Goal: Book appointment/travel/reservation

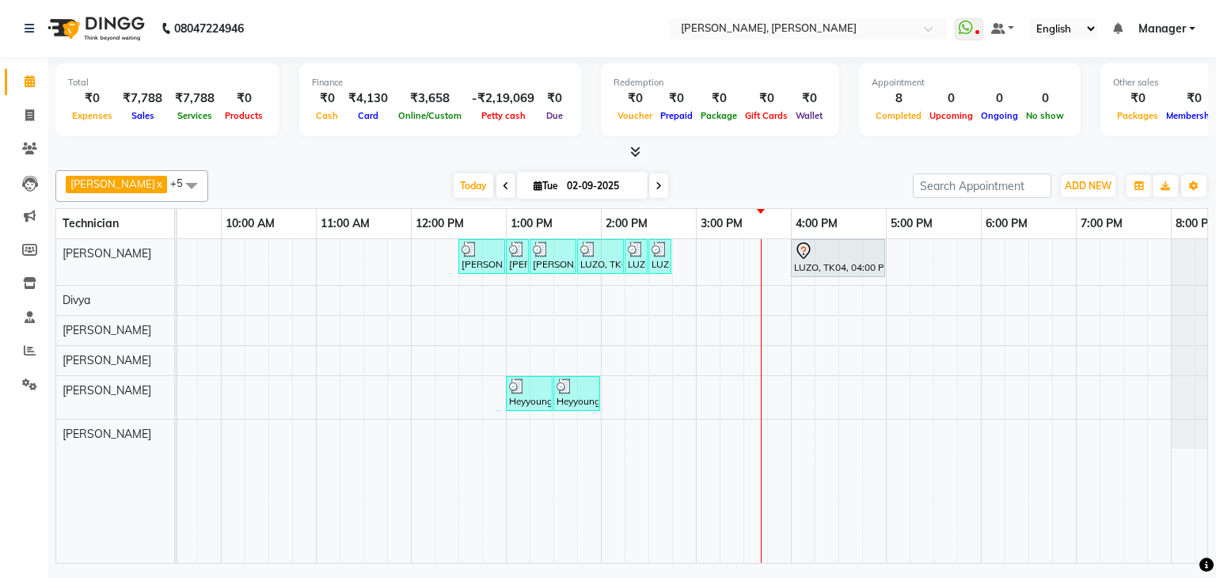
scroll to position [0, 159]
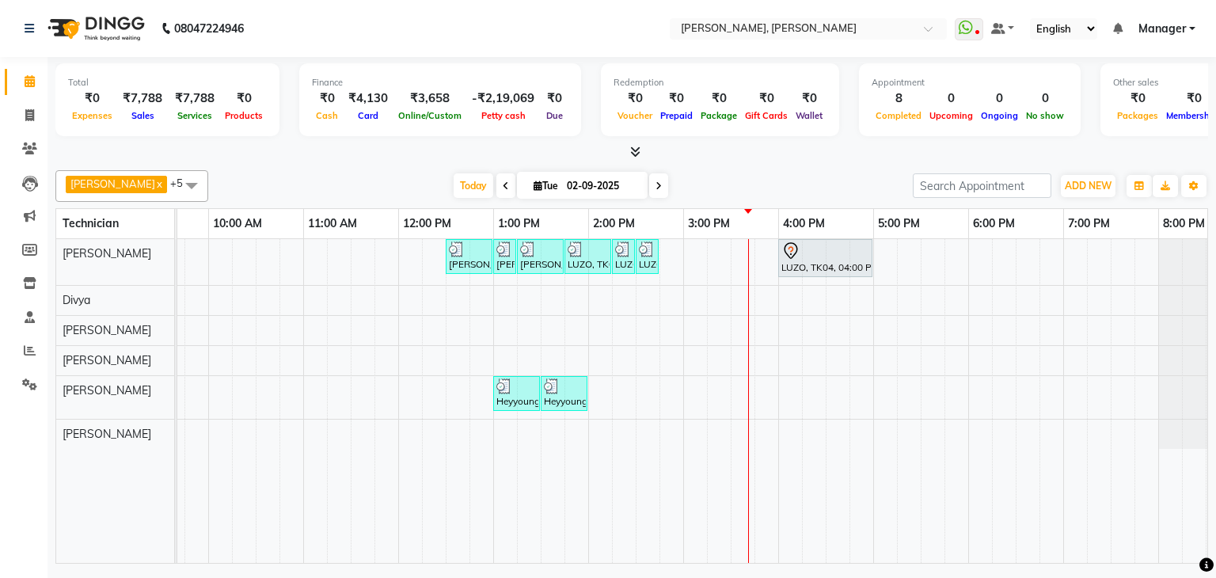
click at [984, 244] on div "[PERSON_NAME], TK01, 12:30 PM-01:00 PM, Nail Extension - Acrylic (Hand) [PERSON…" at bounding box center [635, 401] width 1235 height 324
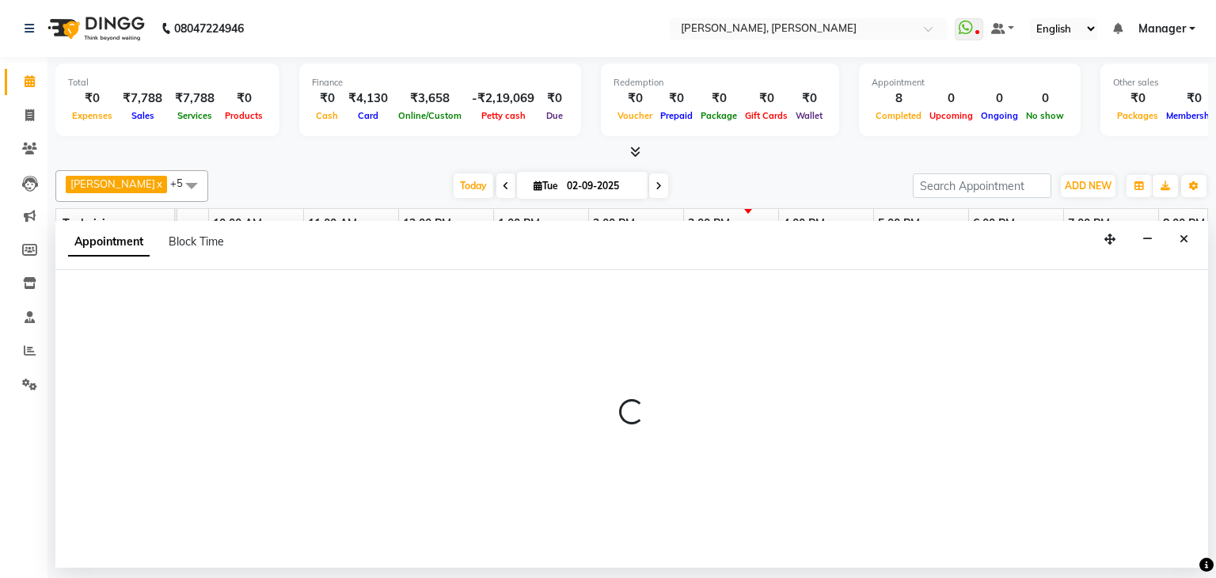
select select "54412"
select select "1080"
select select "tentative"
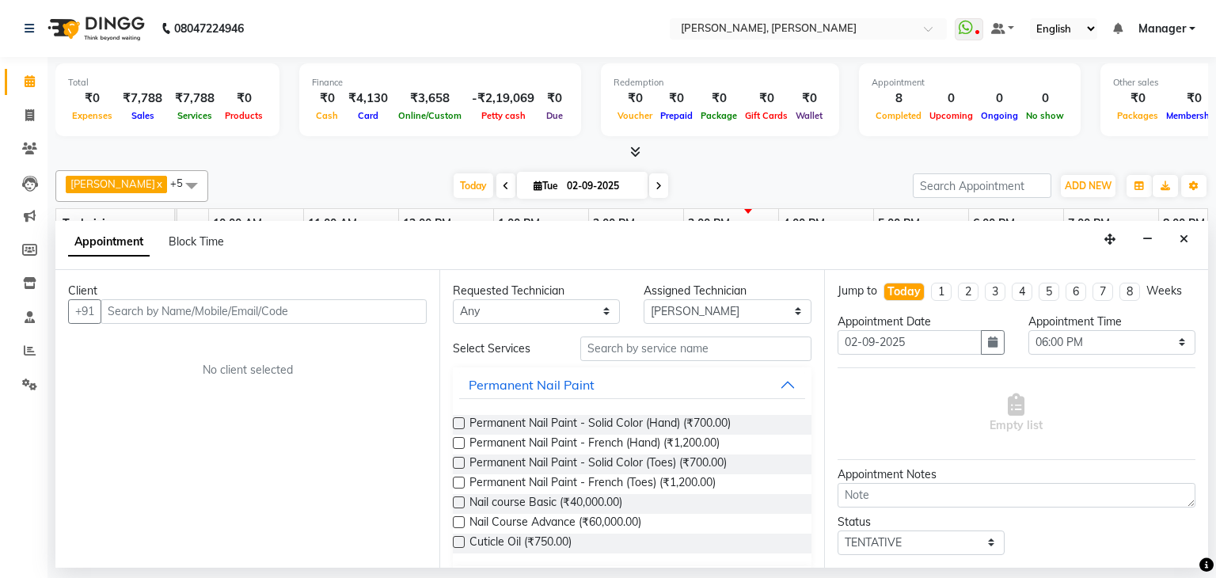
click at [207, 310] on input "text" at bounding box center [264, 311] width 326 height 25
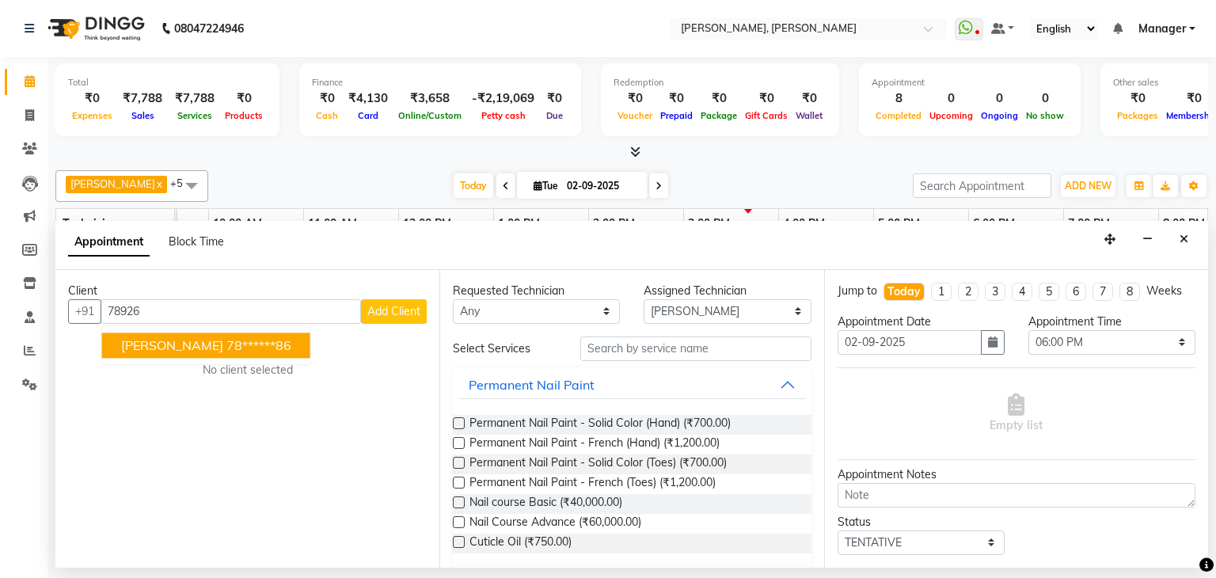
click at [112, 307] on input "78926" at bounding box center [231, 311] width 260 height 25
click at [226, 344] on ngb-highlight "78******86" at bounding box center [258, 345] width 65 height 16
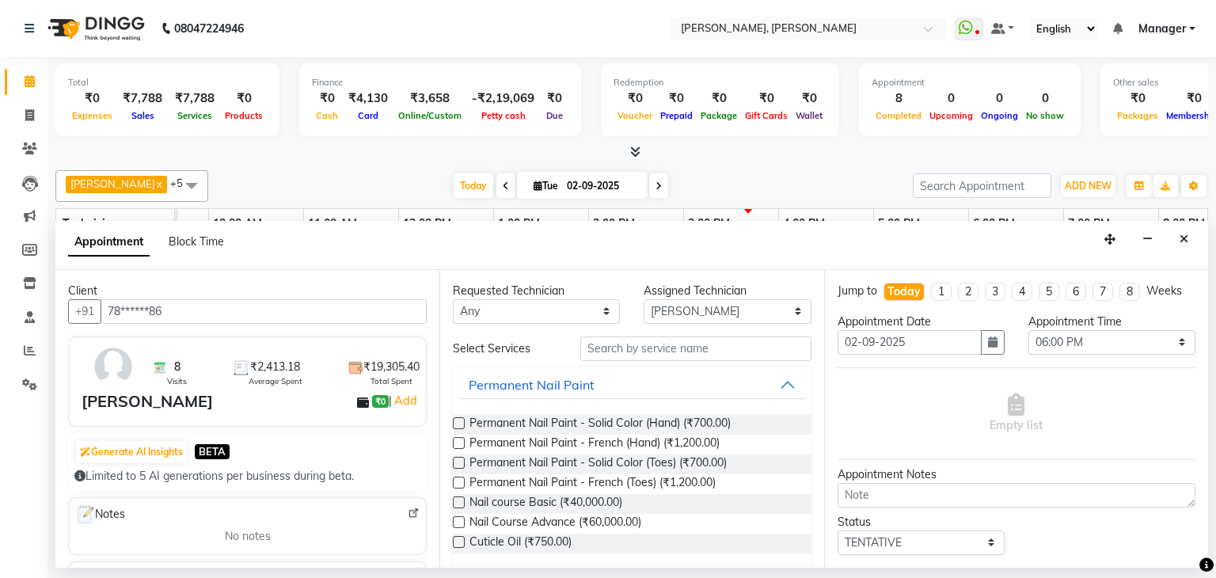
type input "78******86"
click at [644, 352] on input "text" at bounding box center [695, 348] width 231 height 25
click at [729, 353] on input "text" at bounding box center [695, 348] width 231 height 25
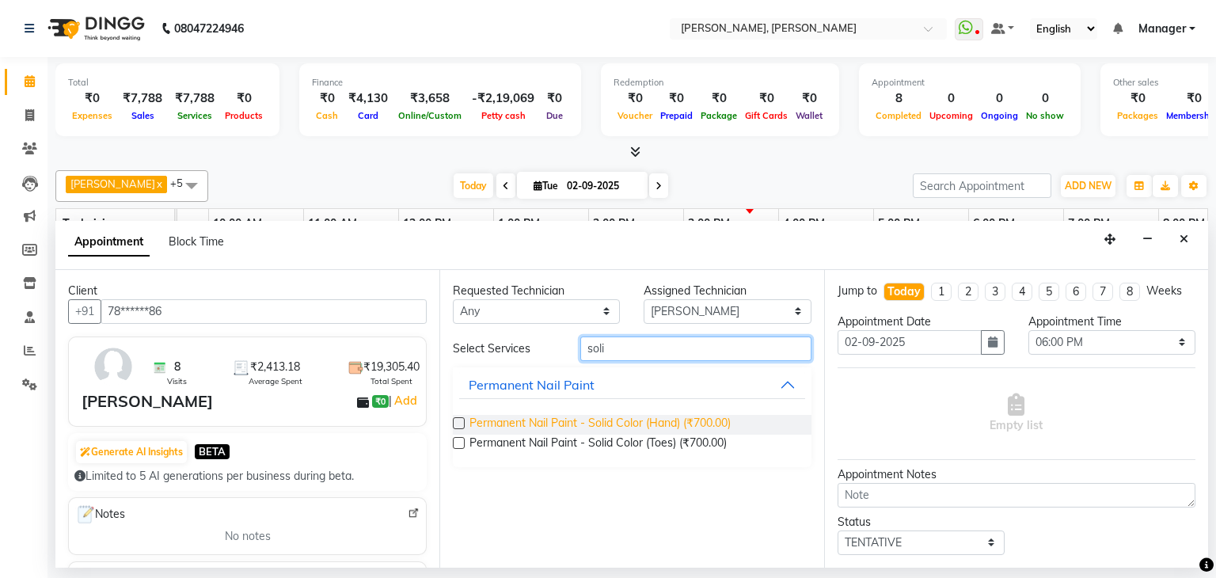
type input "soli"
click at [714, 420] on span "Permanent Nail Paint - Solid Color (Hand) (₹700.00)" at bounding box center [599, 425] width 261 height 20
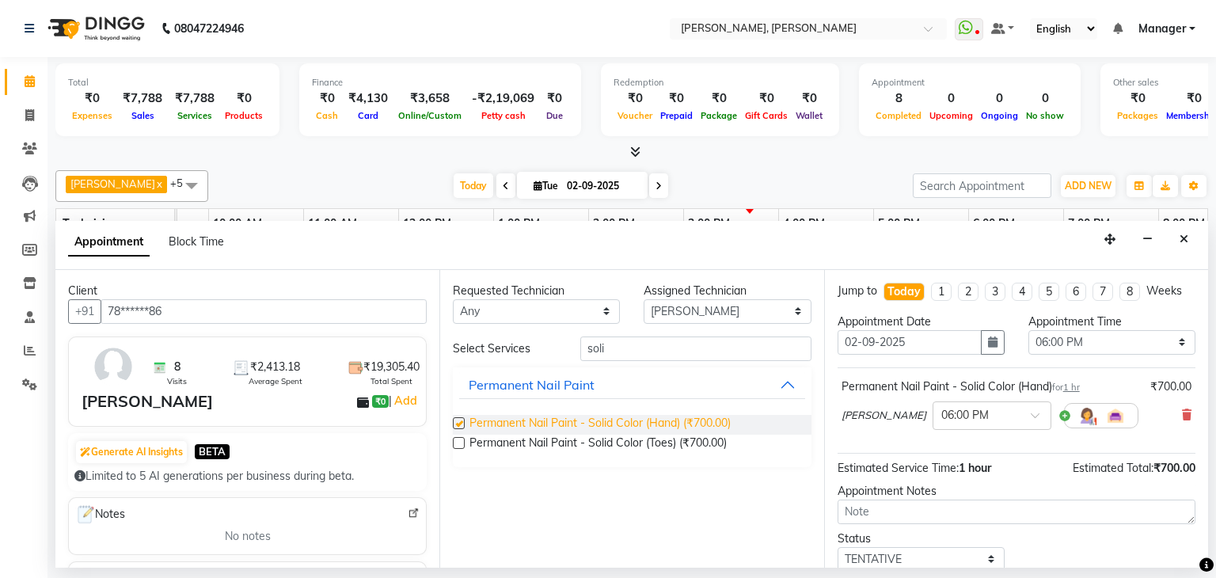
checkbox input "false"
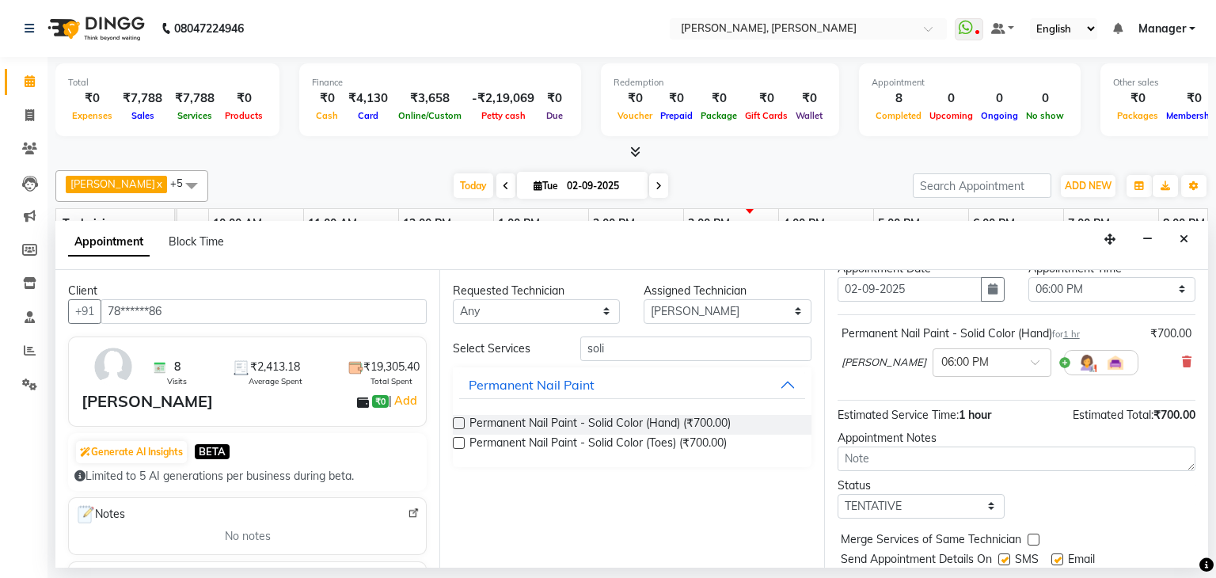
scroll to position [103, 0]
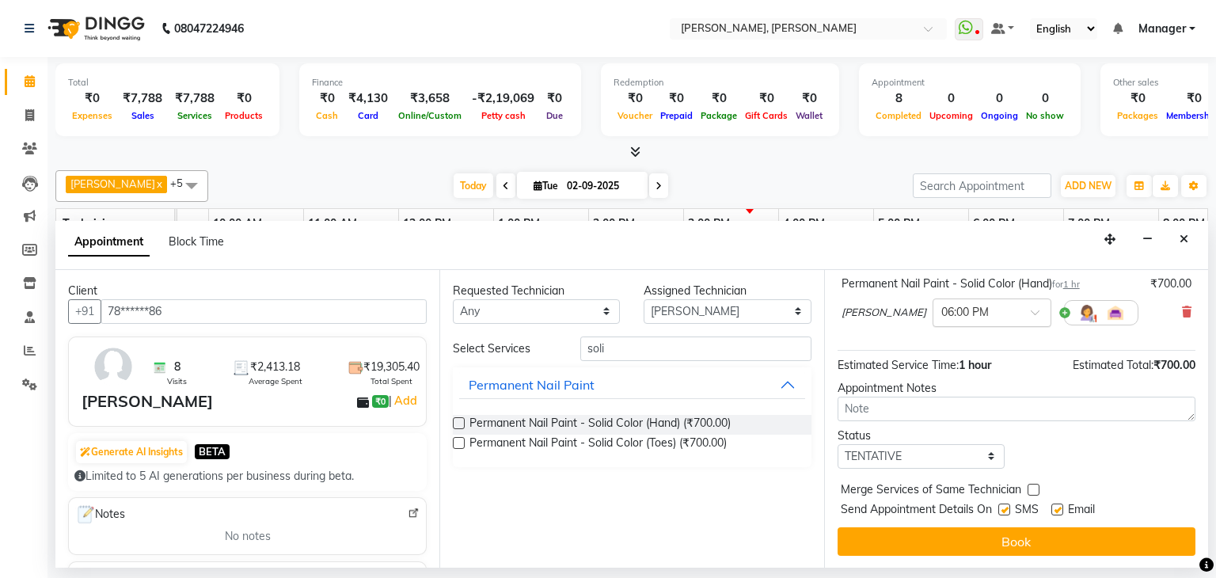
click at [1031, 313] on span at bounding box center [1041, 317] width 20 height 17
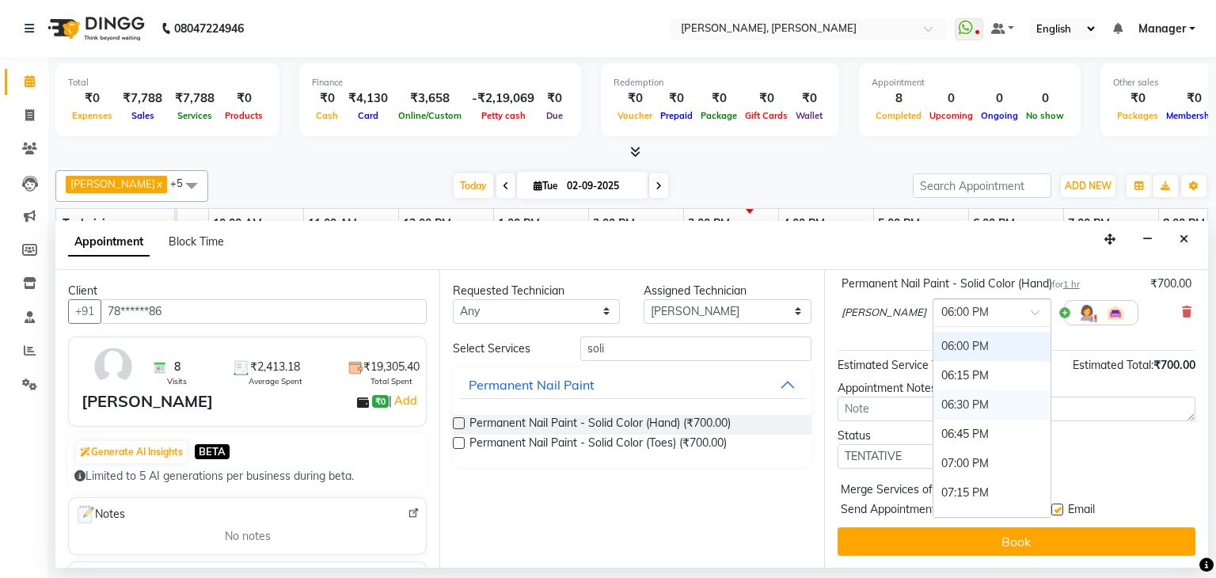
click at [933, 400] on div "06:30 PM" at bounding box center [991, 404] width 117 height 29
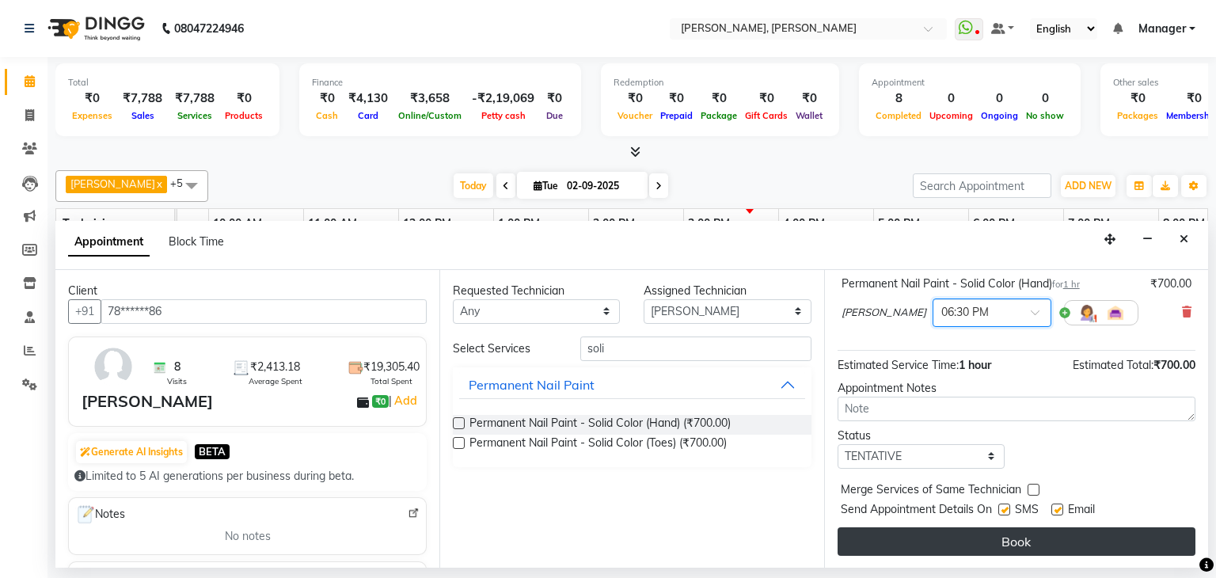
click at [1020, 528] on button "Book" at bounding box center [1017, 541] width 358 height 28
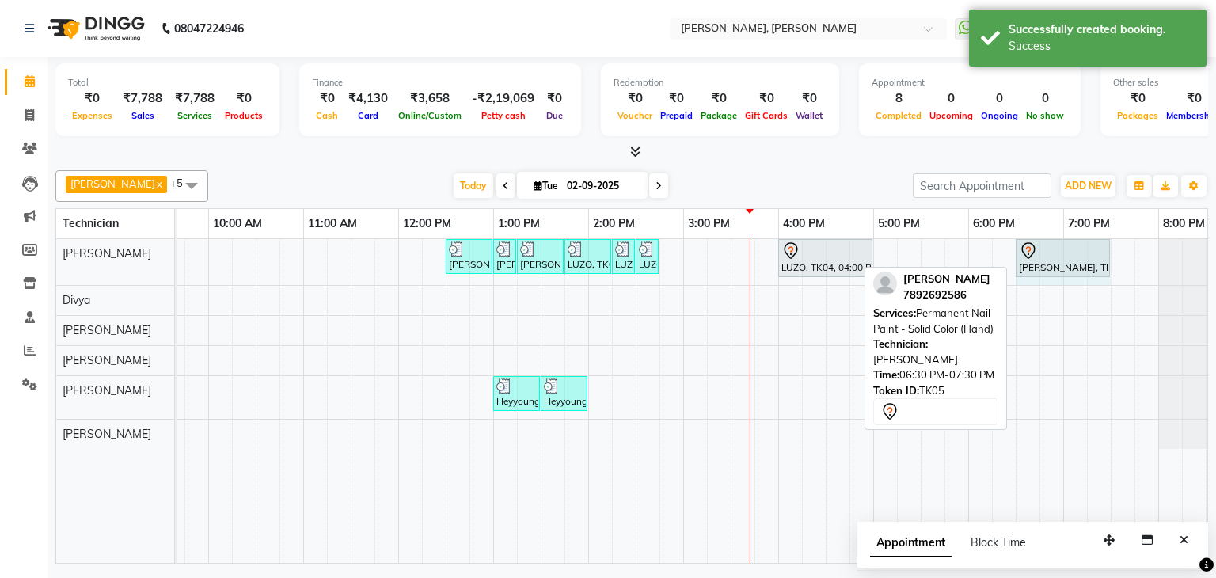
click at [18, 253] on div "[PERSON_NAME], TK01, 12:30 PM-01:00 PM, Nail Extension - Acrylic (Hand) [PERSON…" at bounding box center [18, 262] width 0 height 46
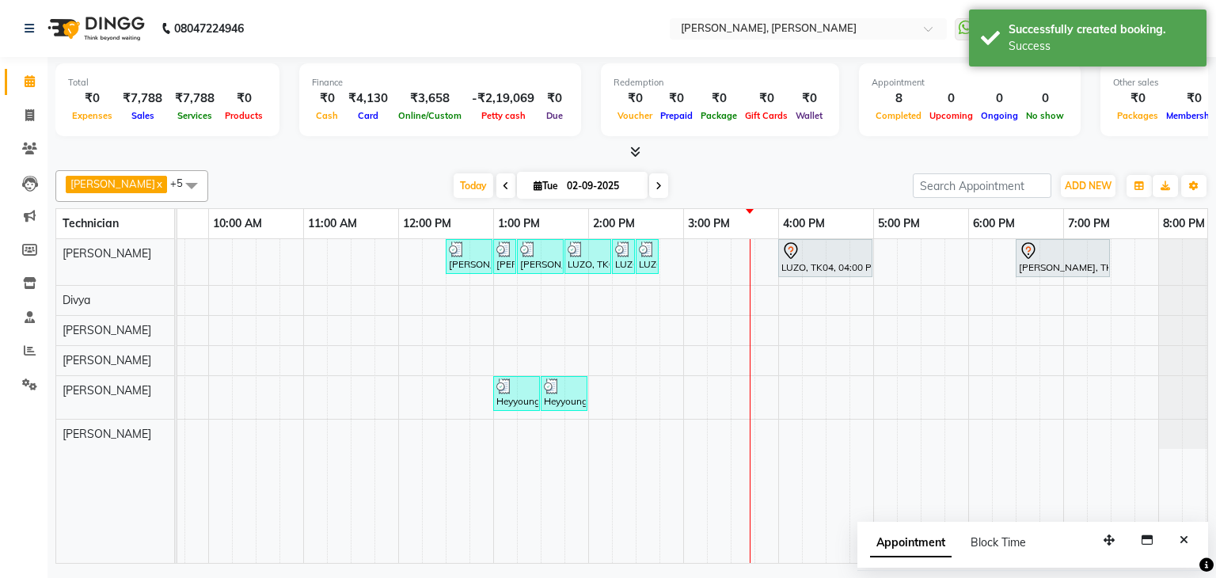
drag, startPoint x: 817, startPoint y: 150, endPoint x: 817, endPoint y: 197, distance: 47.5
click at [817, 156] on div at bounding box center [631, 152] width 1153 height 17
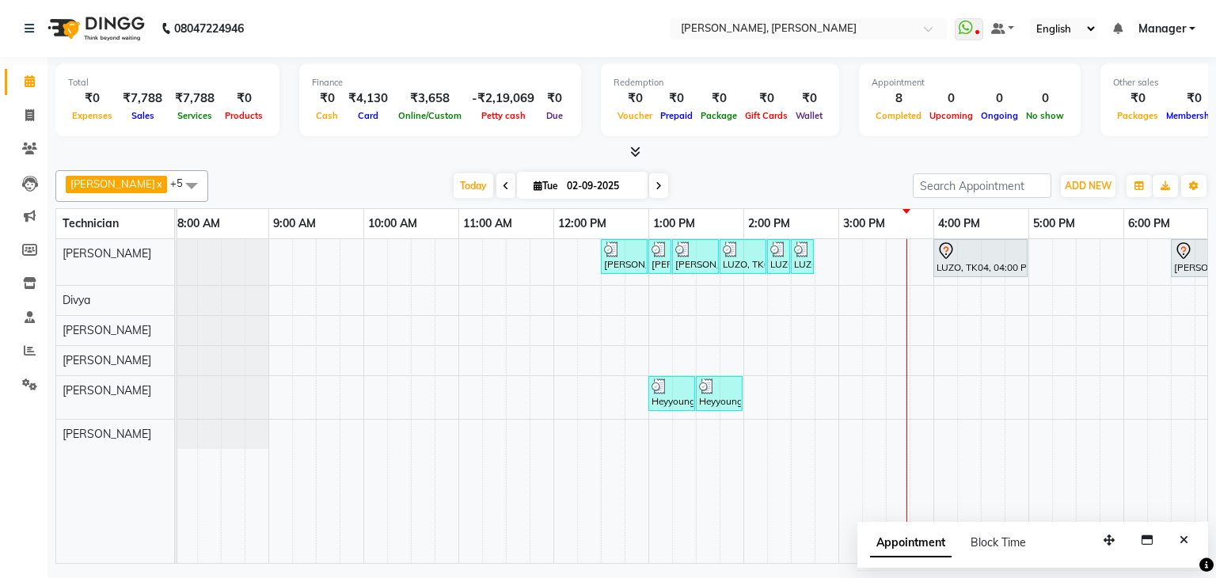
scroll to position [0, 9]
click at [1185, 542] on icon "Close" at bounding box center [1184, 539] width 9 height 11
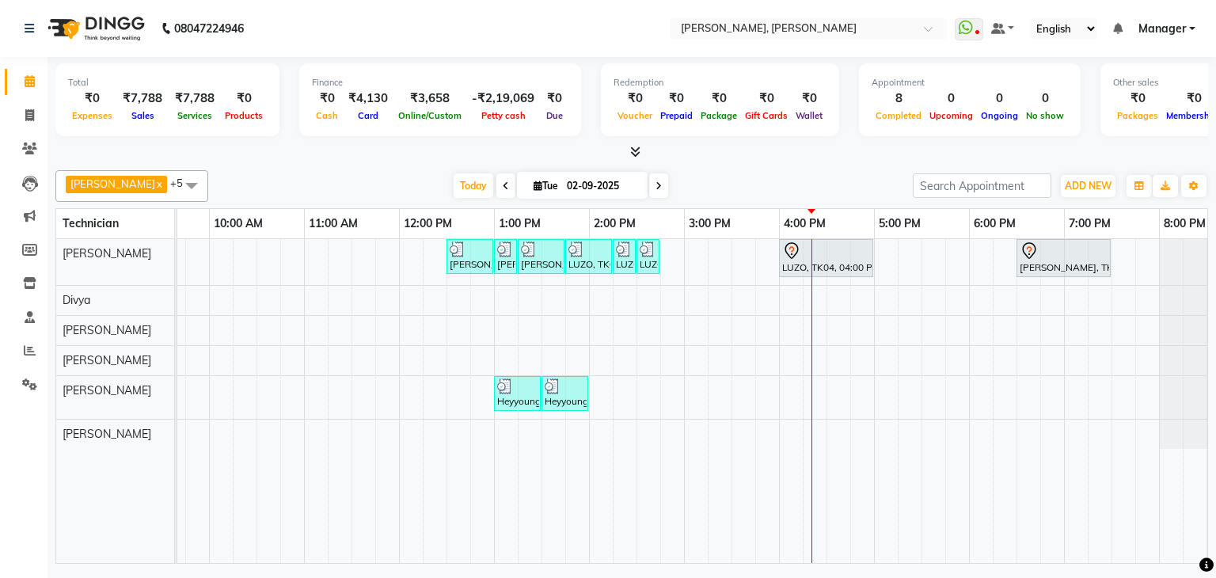
scroll to position [0, 188]
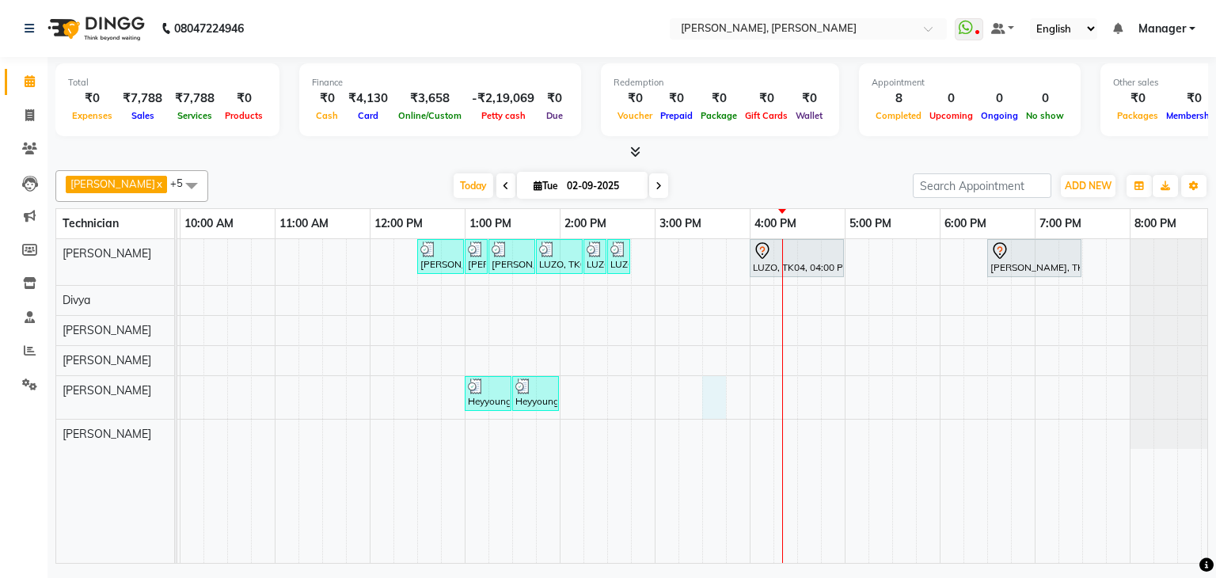
click at [716, 384] on div "[PERSON_NAME], TK01, 12:30 PM-01:00 PM, Nail Extension - Acrylic (Hand) [PERSON…" at bounding box center [607, 401] width 1235 height 324
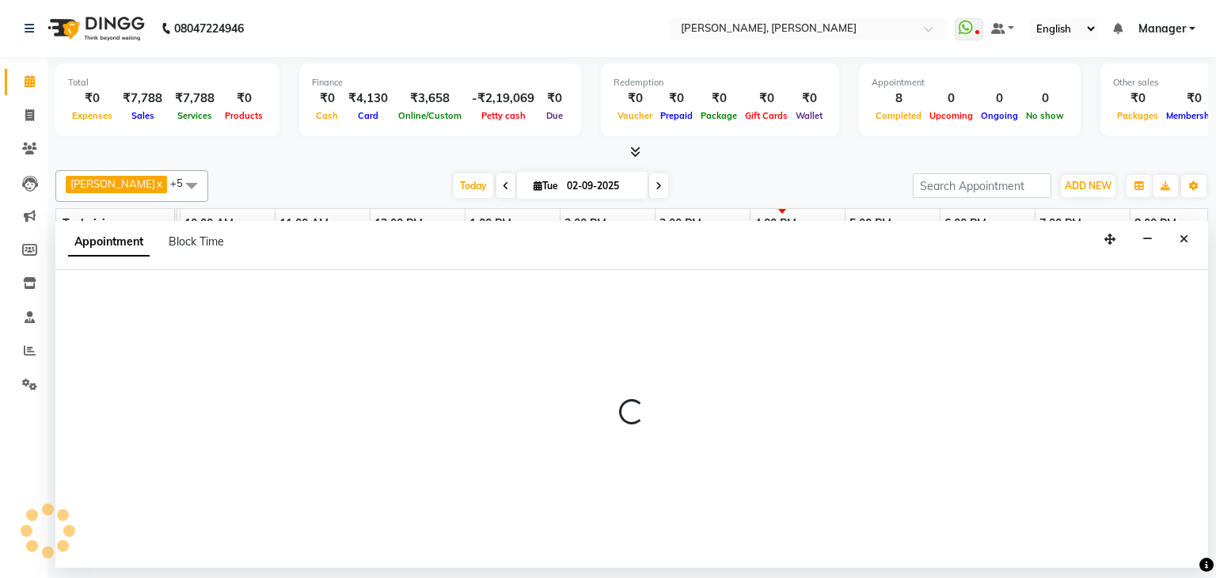
select select "87862"
select select "tentative"
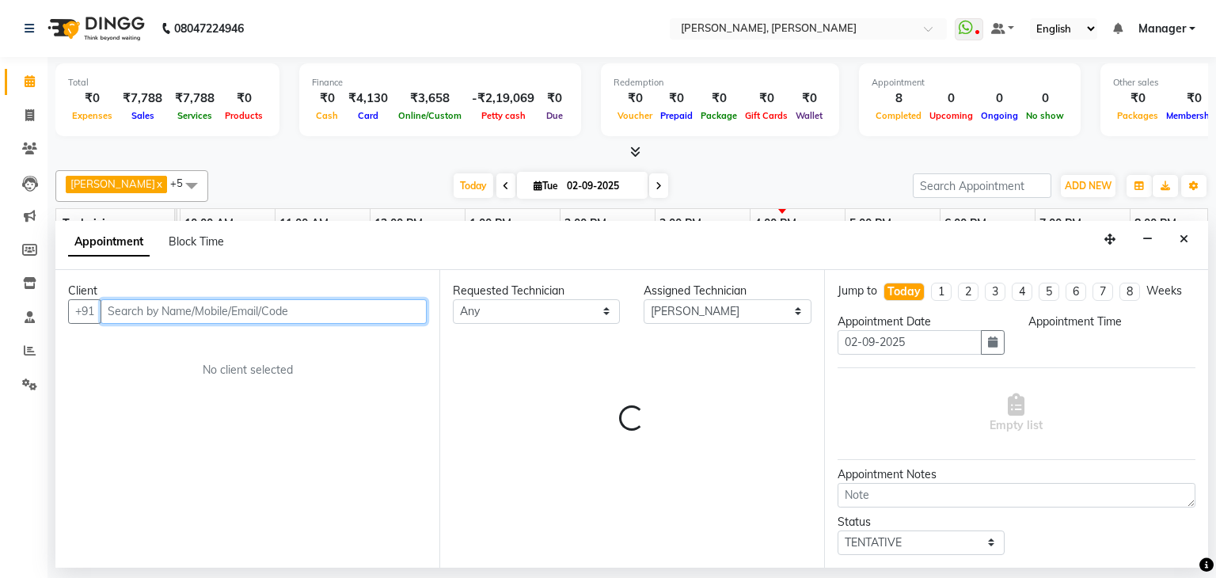
select select "930"
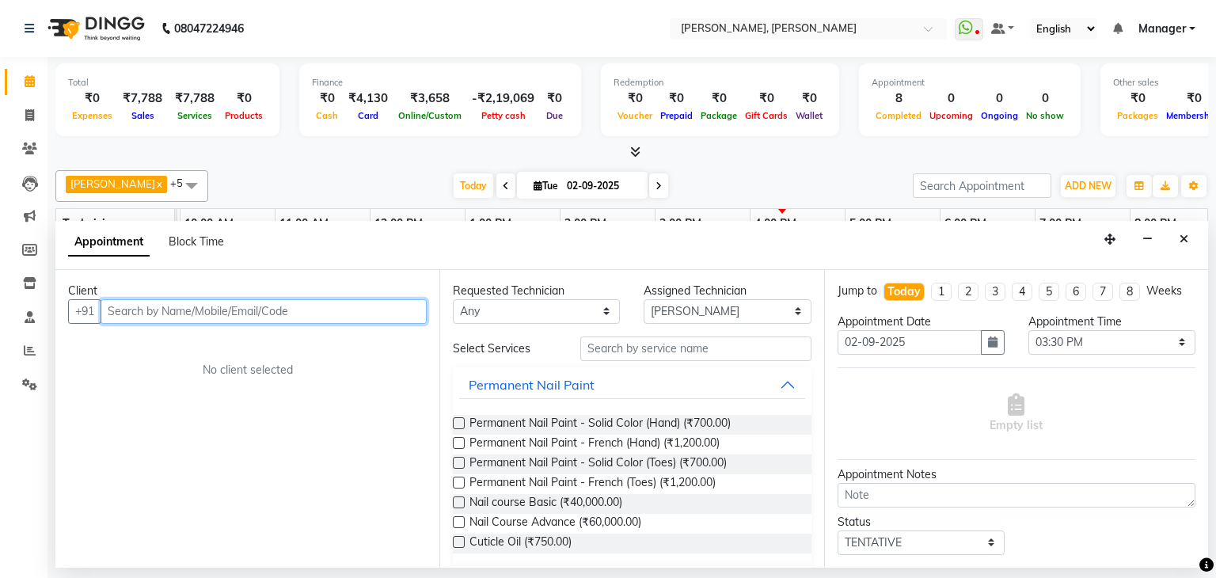
click at [298, 310] on input "text" at bounding box center [264, 311] width 326 height 25
